Goal: Use online tool/utility: Utilize a website feature to perform a specific function

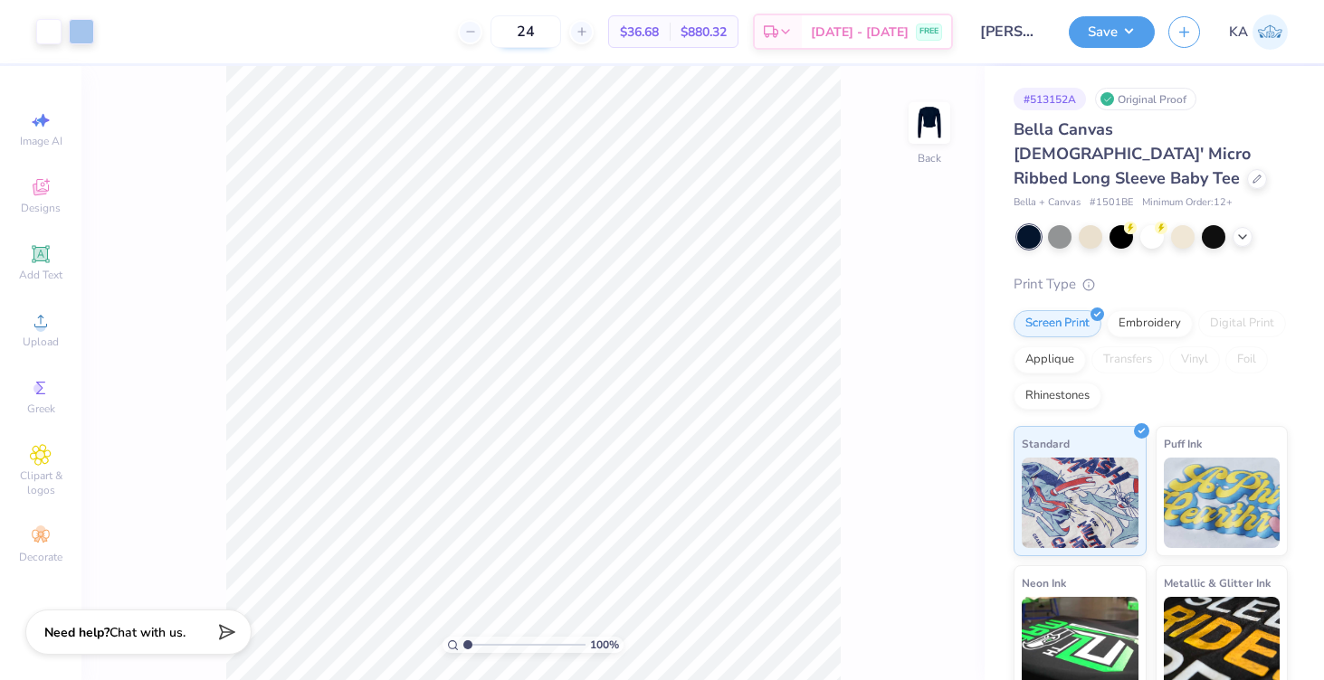
click at [556, 27] on input "24" at bounding box center [525, 31] width 71 height 33
click at [537, 30] on input "115" at bounding box center [515, 31] width 71 height 33
type input "115"
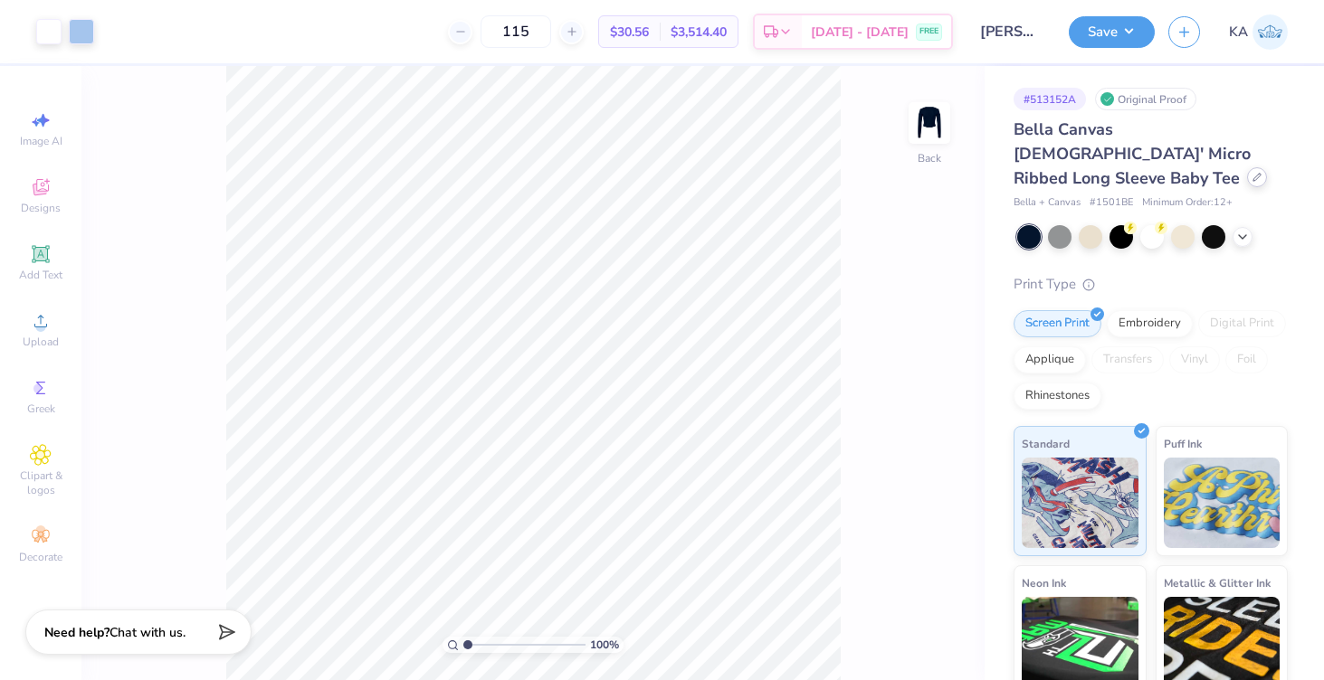
click at [1247, 167] on div at bounding box center [1257, 177] width 20 height 20
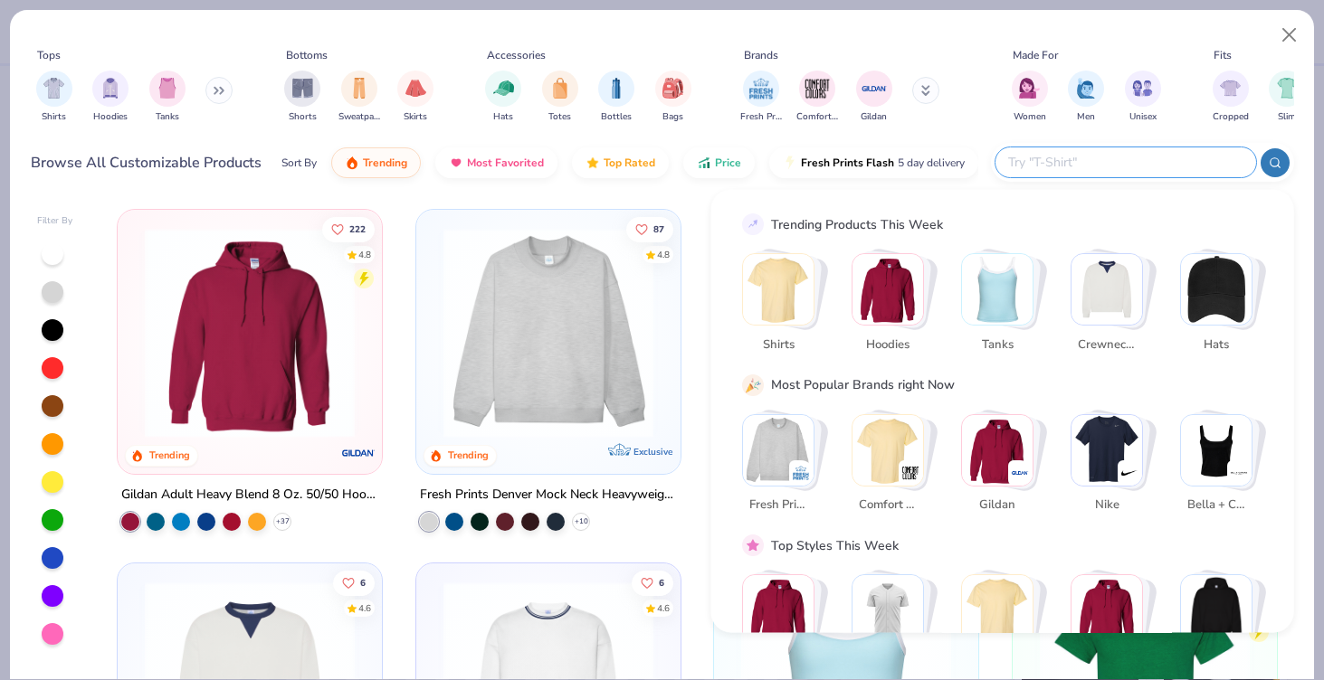
click at [1157, 162] on input "text" at bounding box center [1124, 162] width 237 height 21
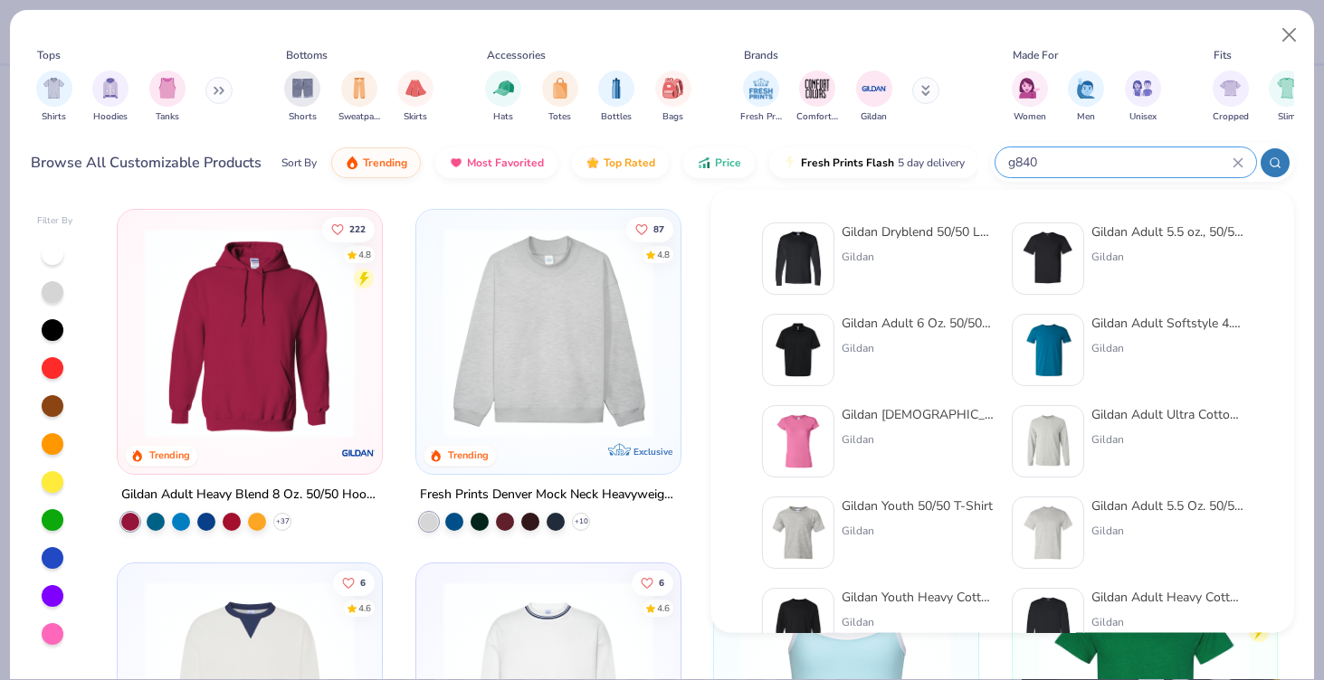
type input "g840"
click at [882, 263] on div "Gildan" at bounding box center [917, 257] width 152 height 16
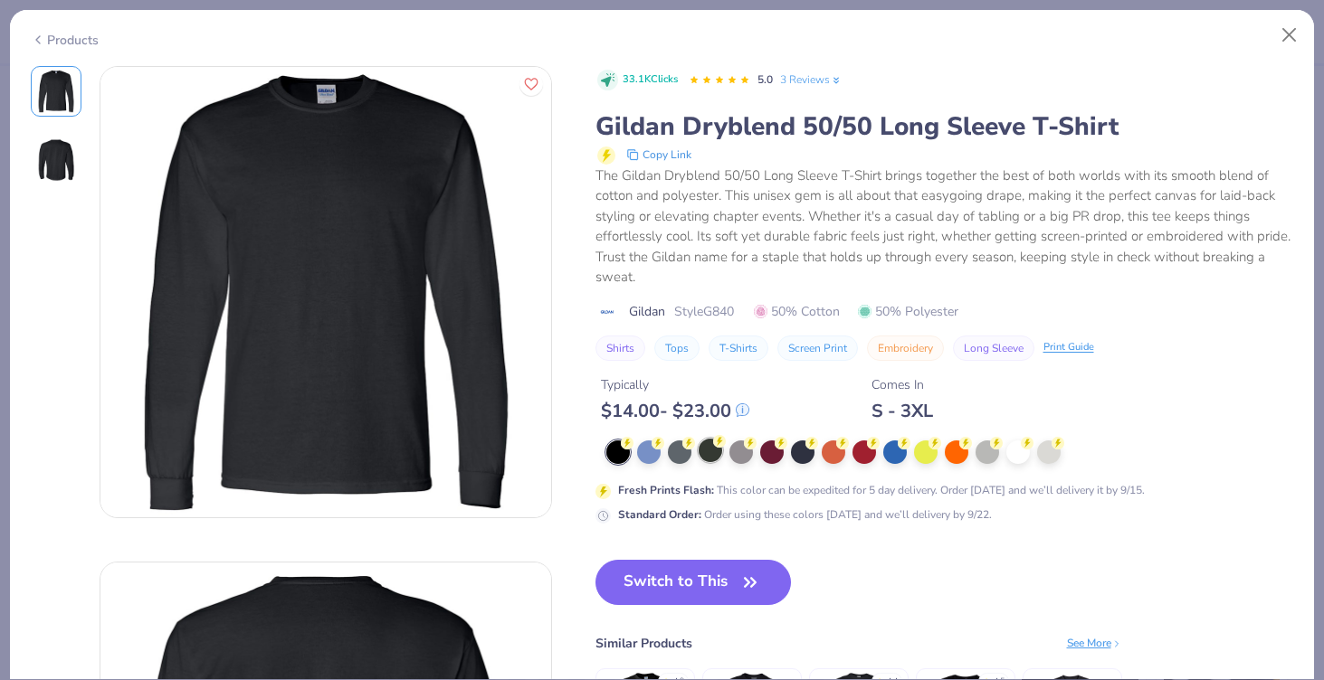
click at [708, 455] on div at bounding box center [710, 451] width 24 height 24
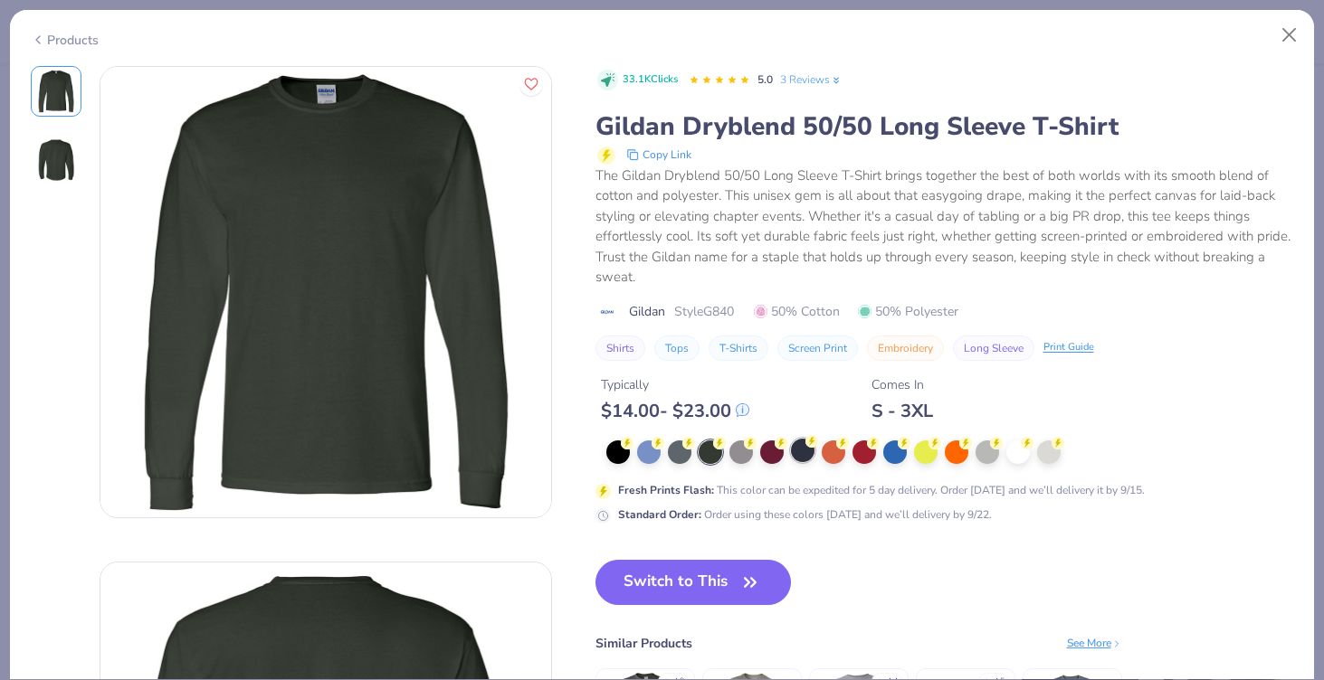
click at [796, 450] on div at bounding box center [803, 451] width 24 height 24
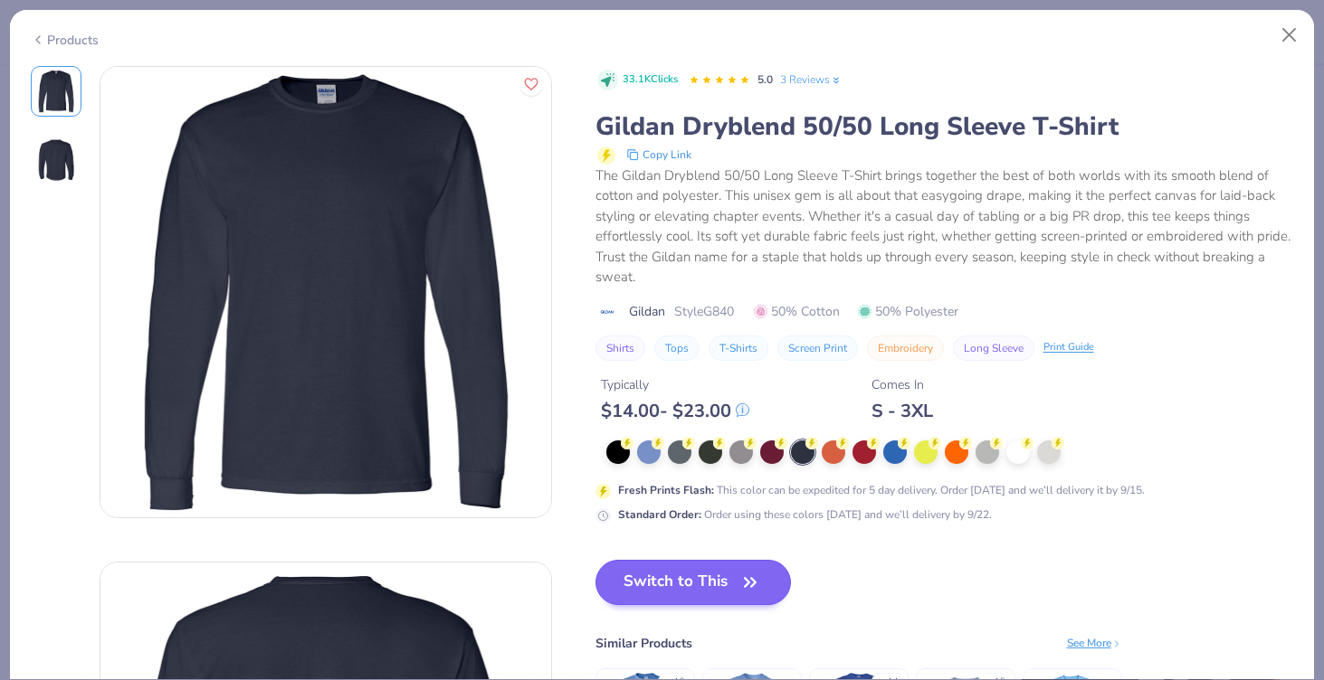
click at [683, 591] on button "Switch to This" at bounding box center [693, 582] width 196 height 45
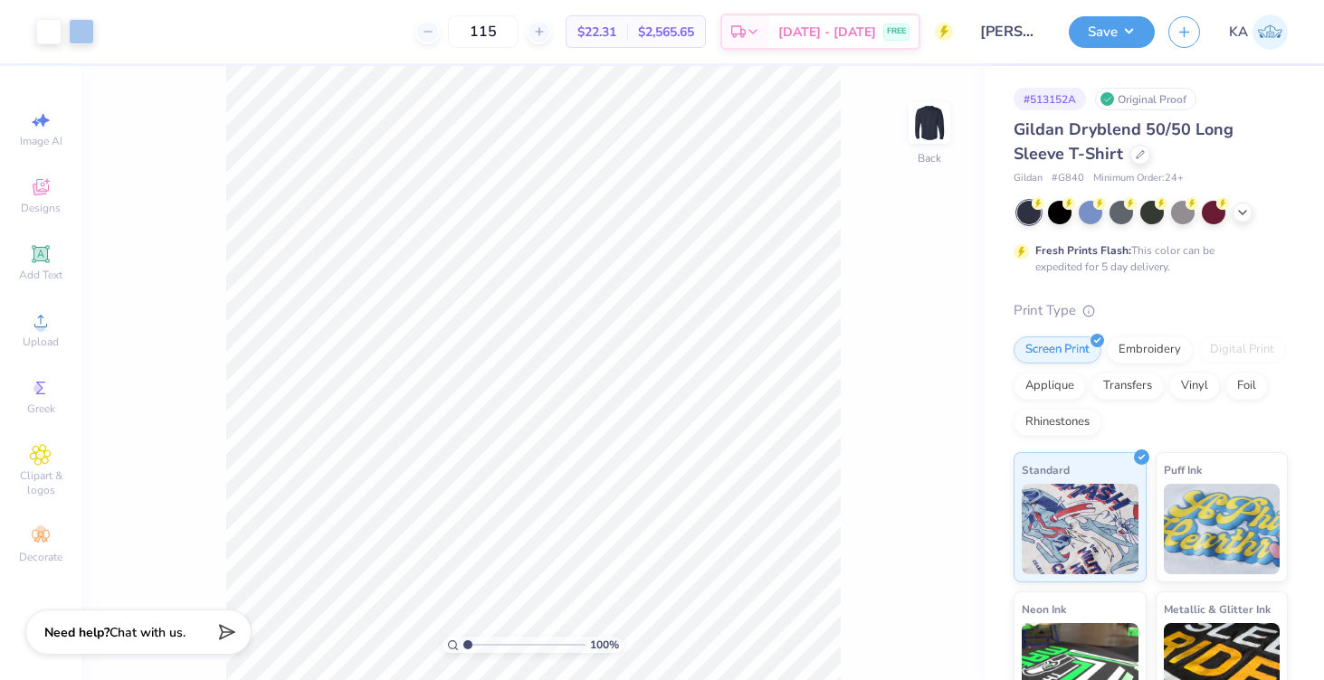
click at [858, 480] on div "100 % Back" at bounding box center [532, 373] width 903 height 614
click at [1102, 35] on button "Save" at bounding box center [1112, 30] width 86 height 32
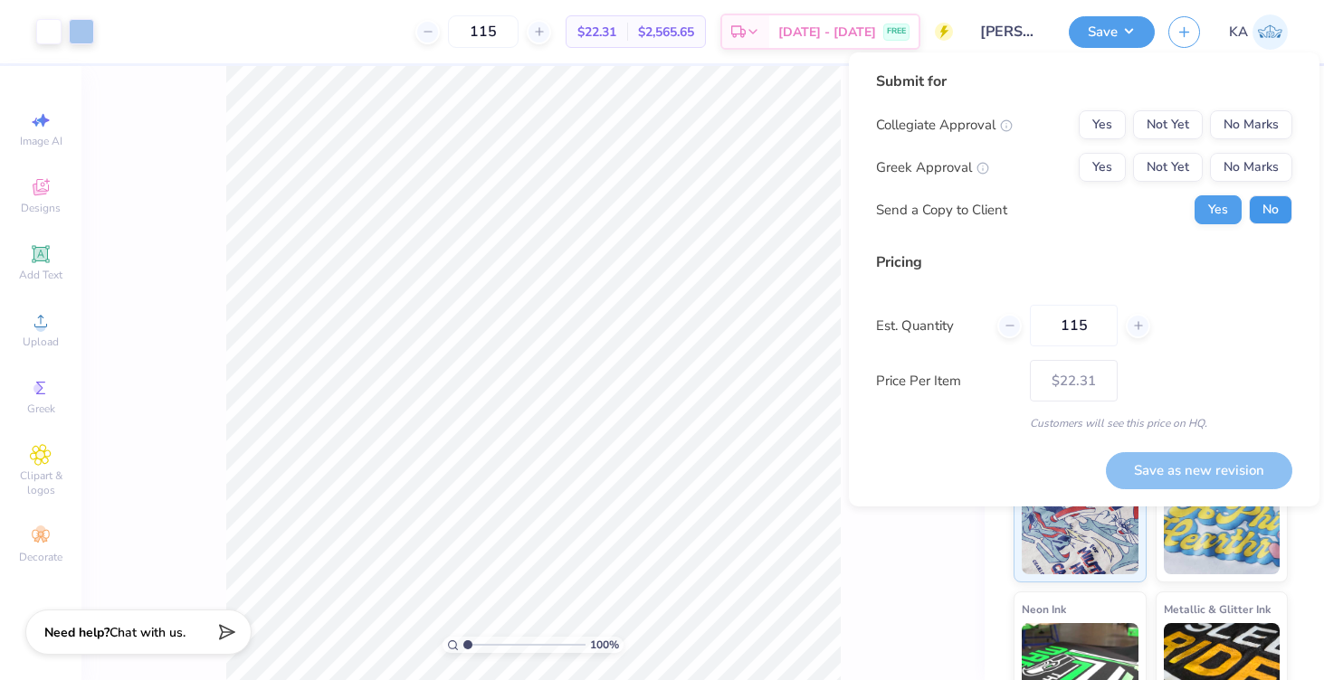
click at [1265, 216] on button "No" at bounding box center [1270, 209] width 43 height 29
click at [1098, 163] on button "Yes" at bounding box center [1101, 167] width 47 height 29
click at [1269, 110] on button "No Marks" at bounding box center [1251, 124] width 82 height 29
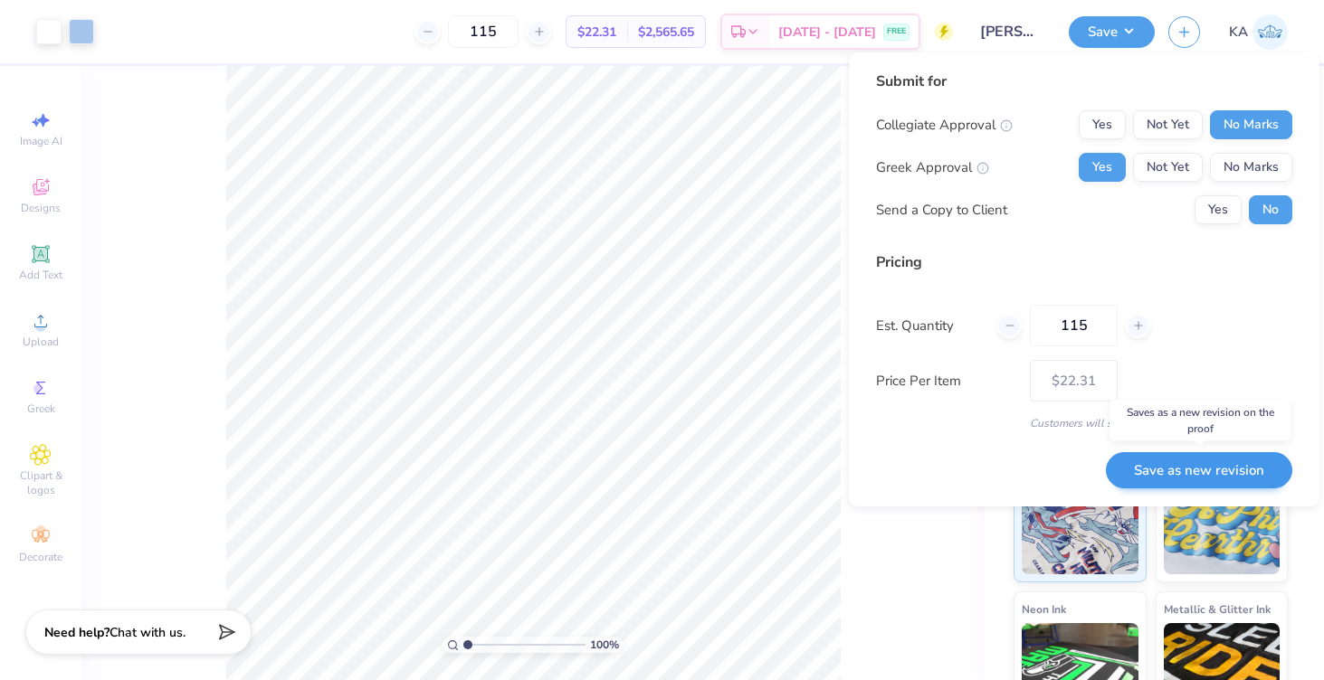
click at [1178, 461] on button "Save as new revision" at bounding box center [1199, 470] width 186 height 37
type input "$22.31"
